Goal: Task Accomplishment & Management: Use online tool/utility

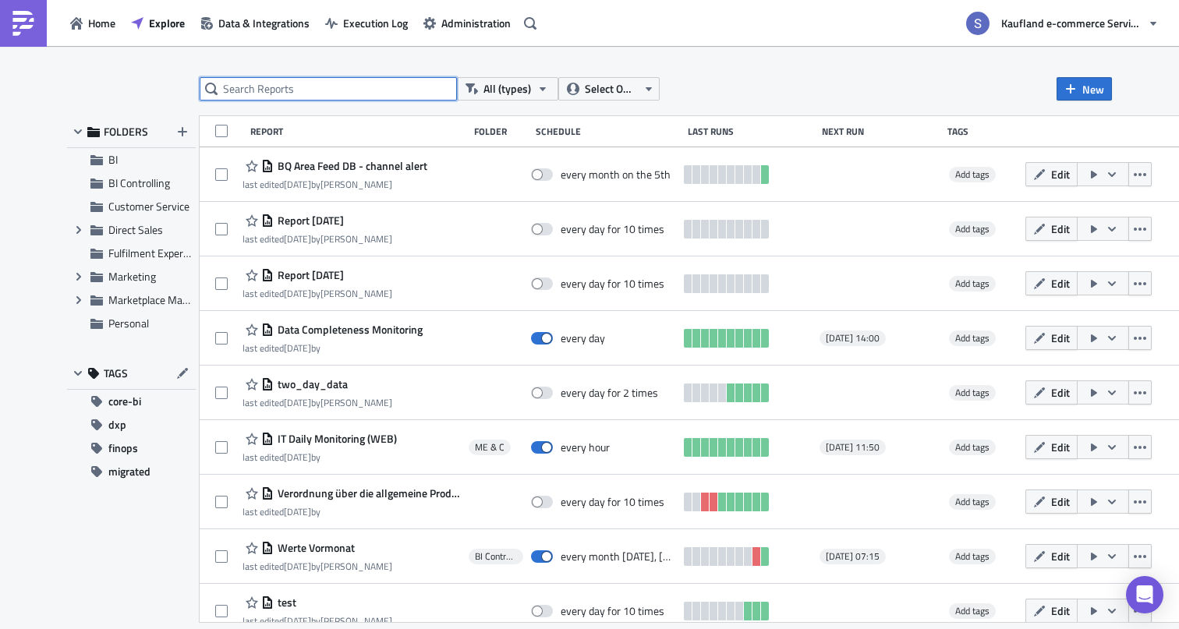
click at [261, 87] on input "text" at bounding box center [328, 88] width 257 height 23
type input "price"
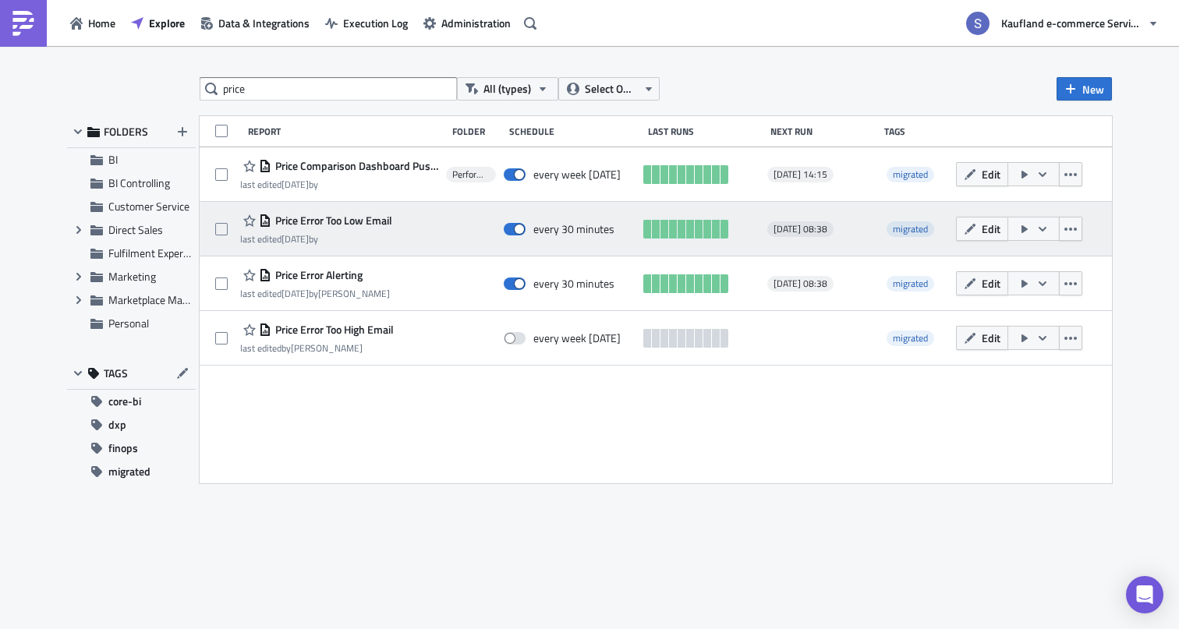
drag, startPoint x: 399, startPoint y: 218, endPoint x: 267, endPoint y: 224, distance: 131.9
click at [267, 224] on div "Price Error Too Low Email last edited [DATE] by" at bounding box center [339, 229] width 198 height 31
click at [303, 224] on span "Price Error Too Low Email" at bounding box center [331, 221] width 121 height 14
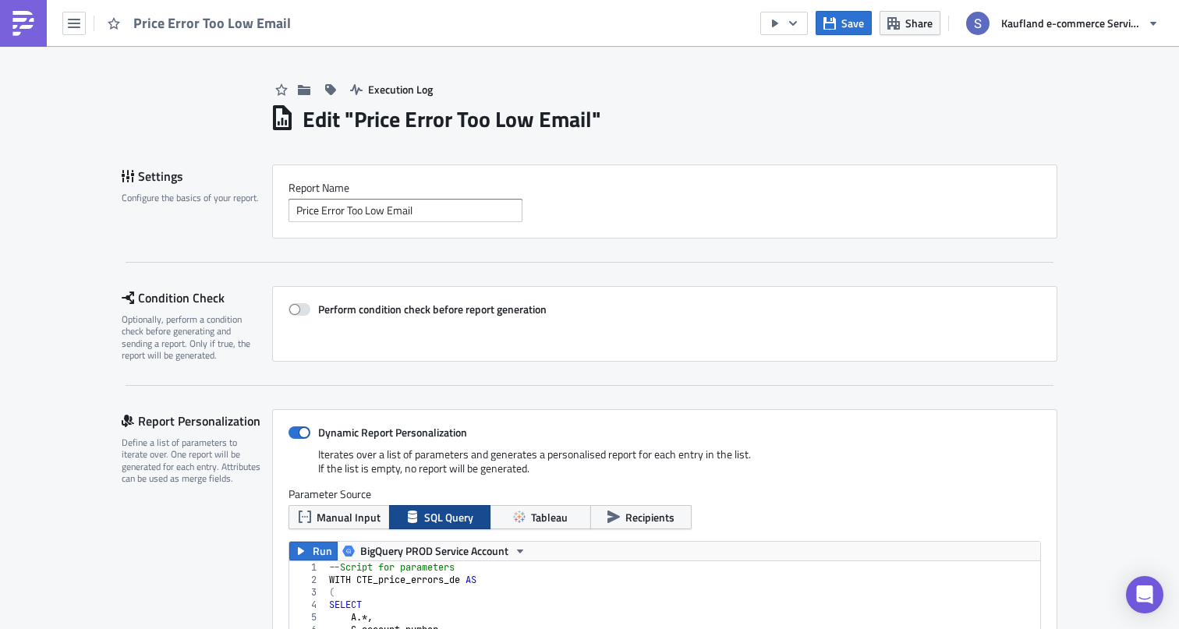
scroll to position [179, 784]
drag, startPoint x: 356, startPoint y: 120, endPoint x: 591, endPoint y: 122, distance: 234.8
click at [591, 122] on h1 "Edit " Price Error Too Low Email "" at bounding box center [452, 119] width 299 height 28
copy h1 "Price Error Too Low Email"
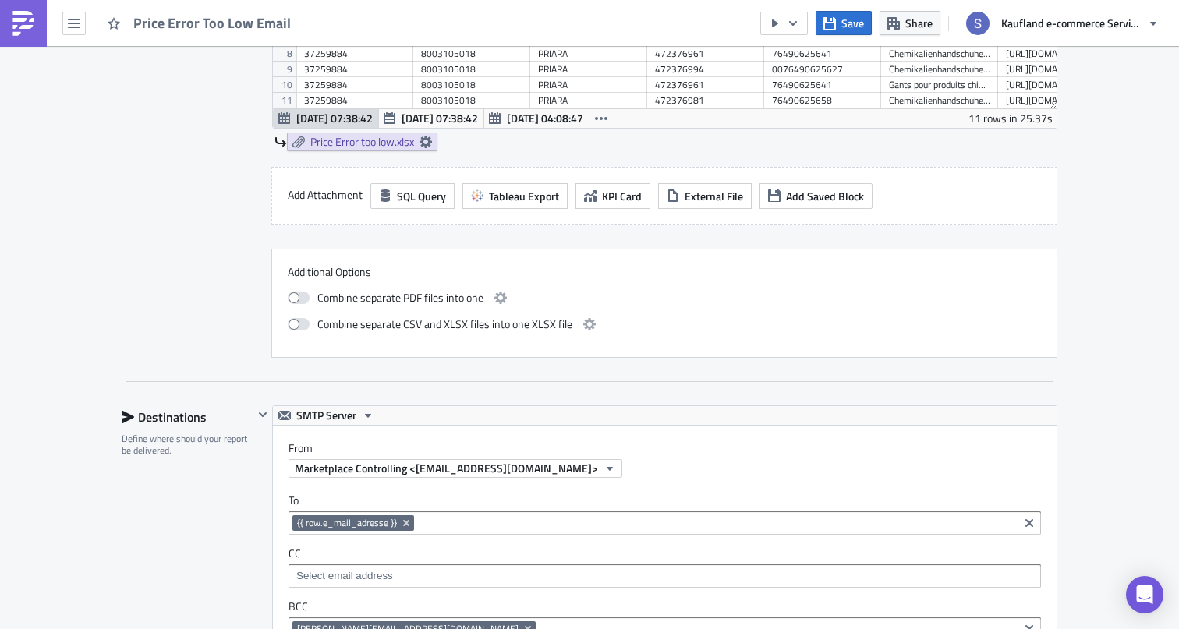
scroll to position [1291, 0]
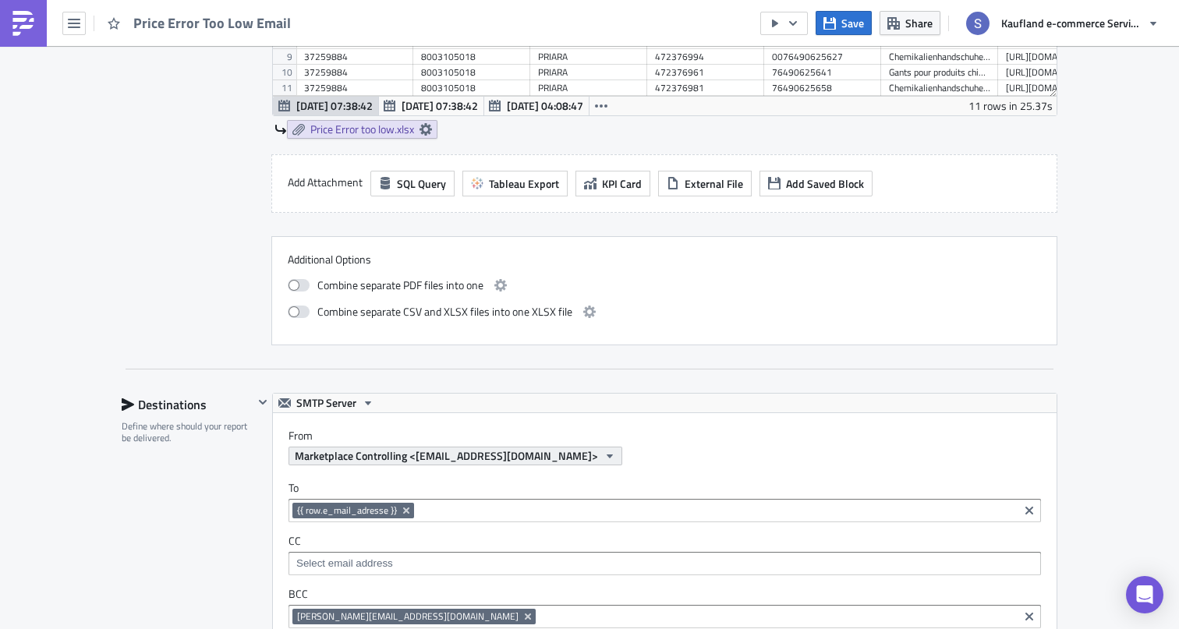
click at [434, 453] on span "Marketplace Controlling <[EMAIL_ADDRESS][DOMAIN_NAME]>" at bounding box center [446, 456] width 303 height 16
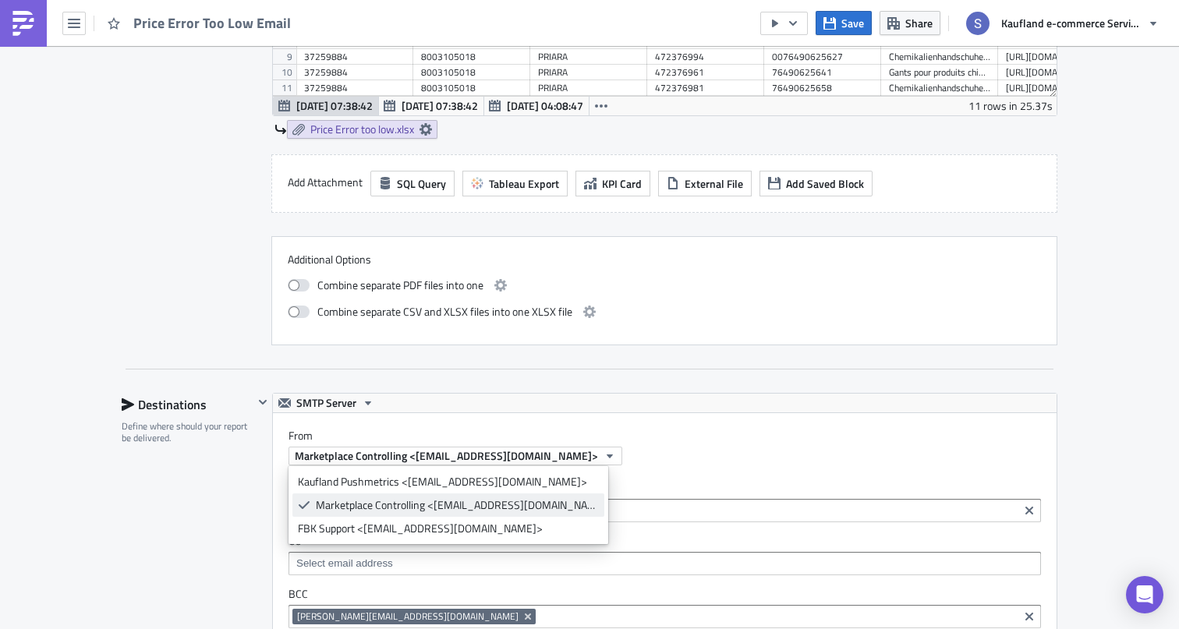
click at [422, 502] on div "Marketplace Controlling <[EMAIL_ADDRESS][DOMAIN_NAME]>" at bounding box center [457, 506] width 283 height 16
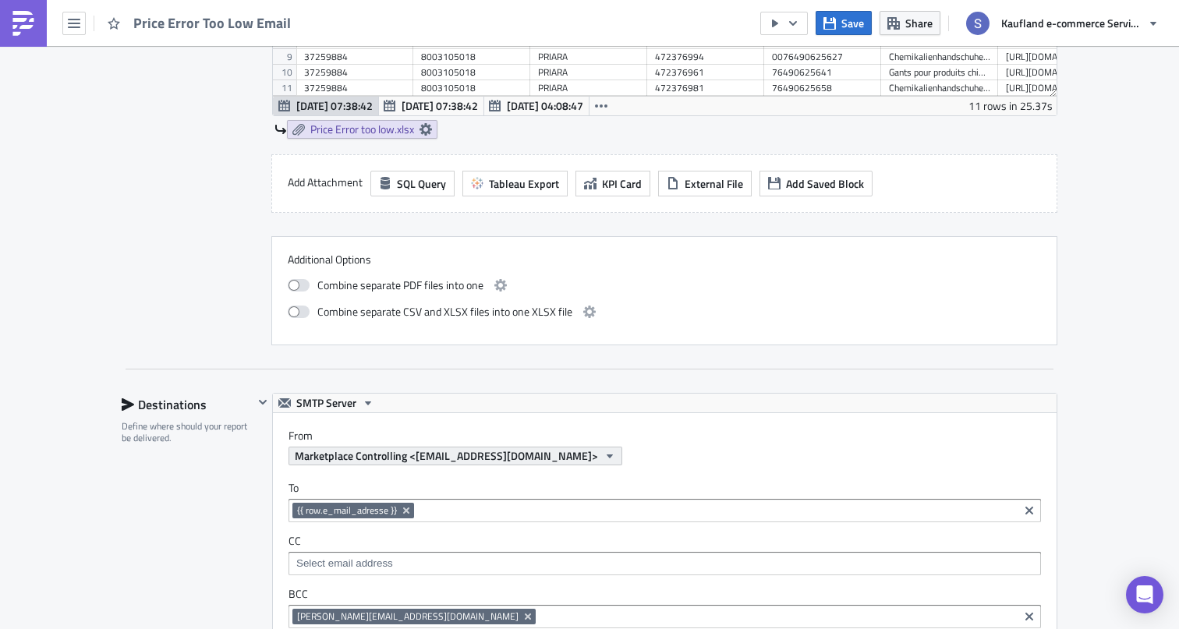
drag, startPoint x: 743, startPoint y: 463, endPoint x: 416, endPoint y: 462, distance: 327.6
click at [416, 462] on div "Marketplace Controlling <[EMAIL_ADDRESS][DOMAIN_NAME]>" at bounding box center [673, 456] width 768 height 19
copy span "[EMAIL_ADDRESS][DOMAIN_NAME]>"
